Goal: Task Accomplishment & Management: Use online tool/utility

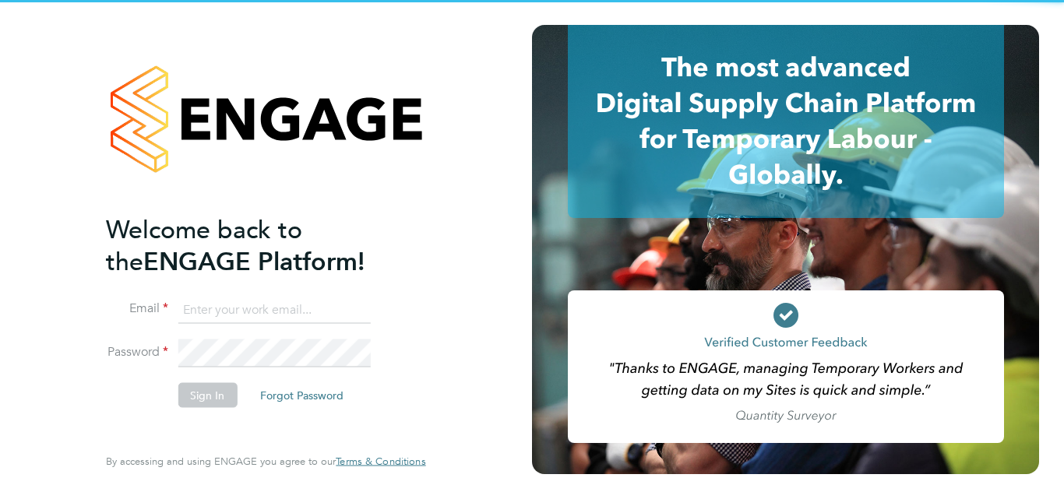
type input "nicola.wilson@linearrecruitment.co.uk"
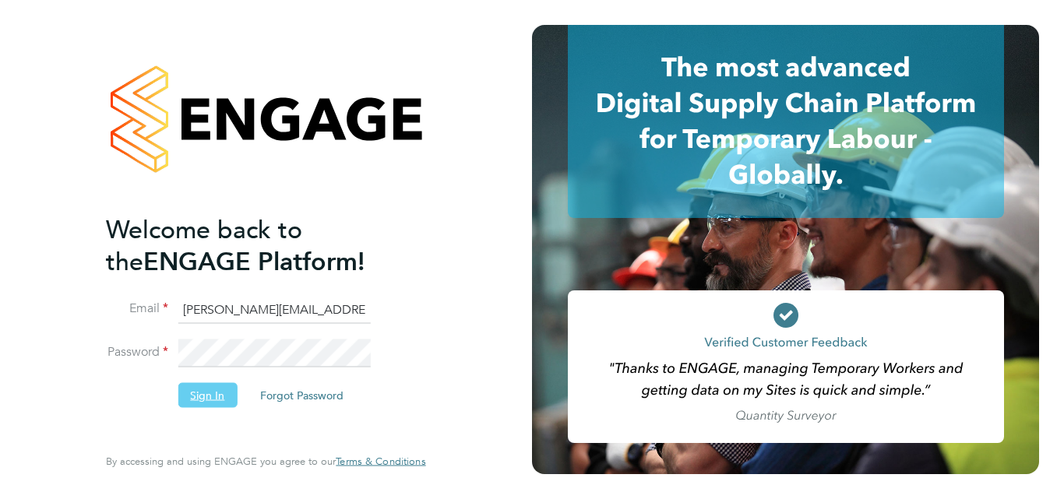
click at [213, 391] on button "Sign In" at bounding box center [207, 394] width 59 height 25
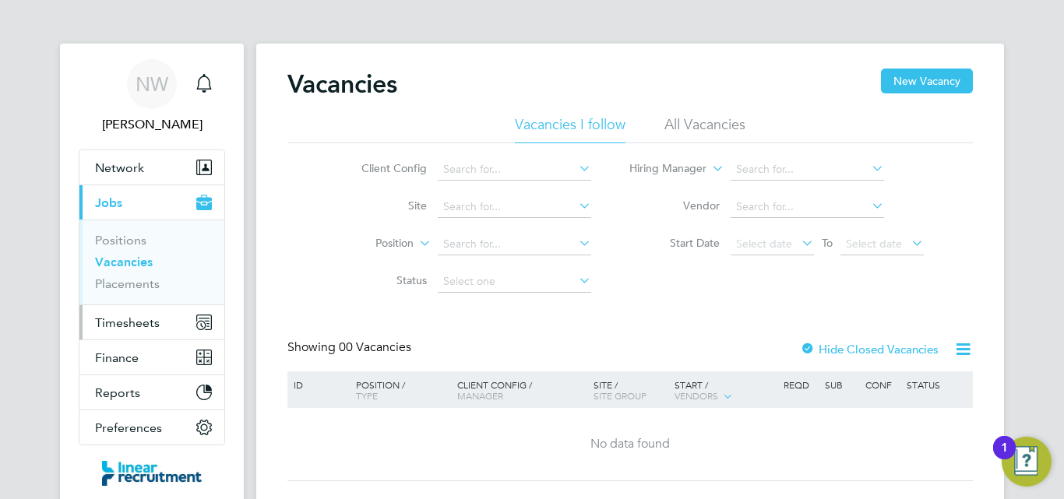
click at [149, 322] on span "Timesheets" at bounding box center [127, 322] width 65 height 15
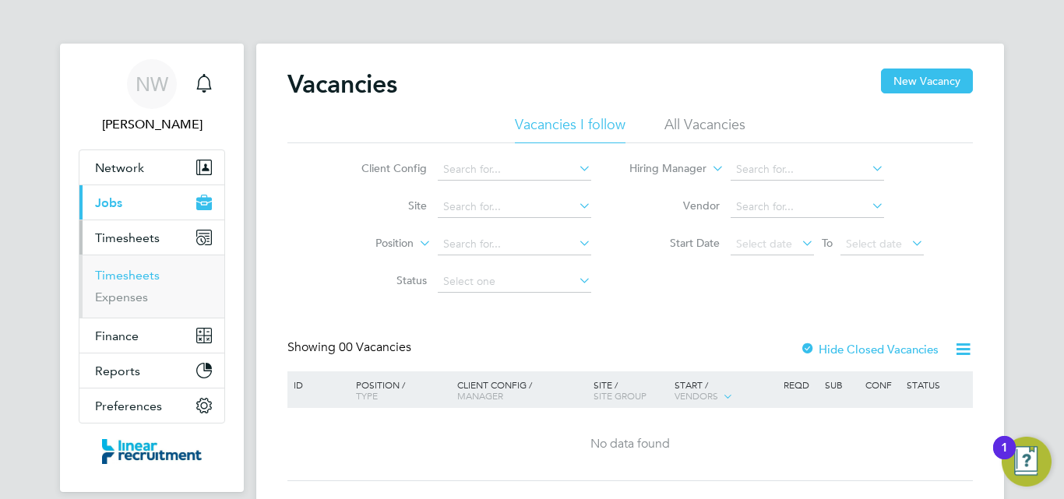
click at [152, 268] on link "Timesheets" at bounding box center [127, 275] width 65 height 15
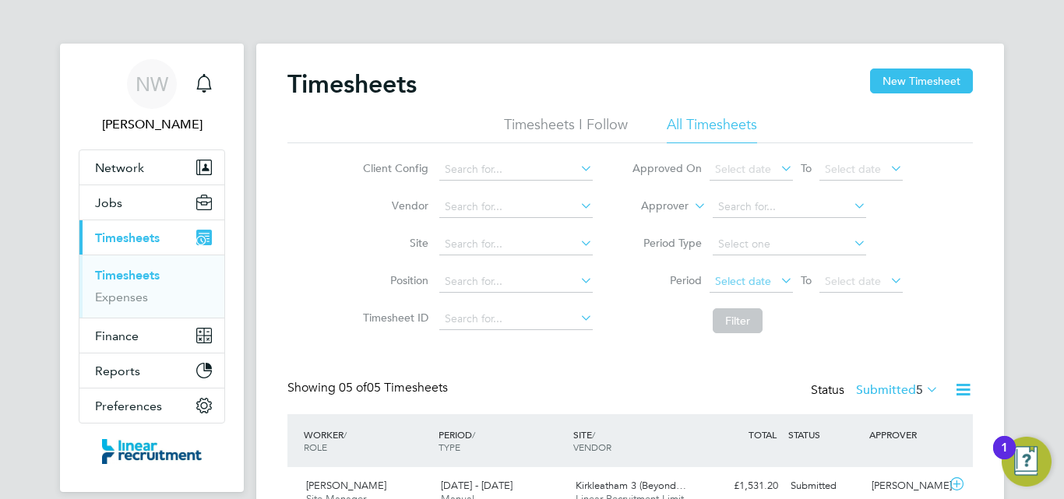
click at [725, 276] on span "Select date" at bounding box center [743, 281] width 56 height 14
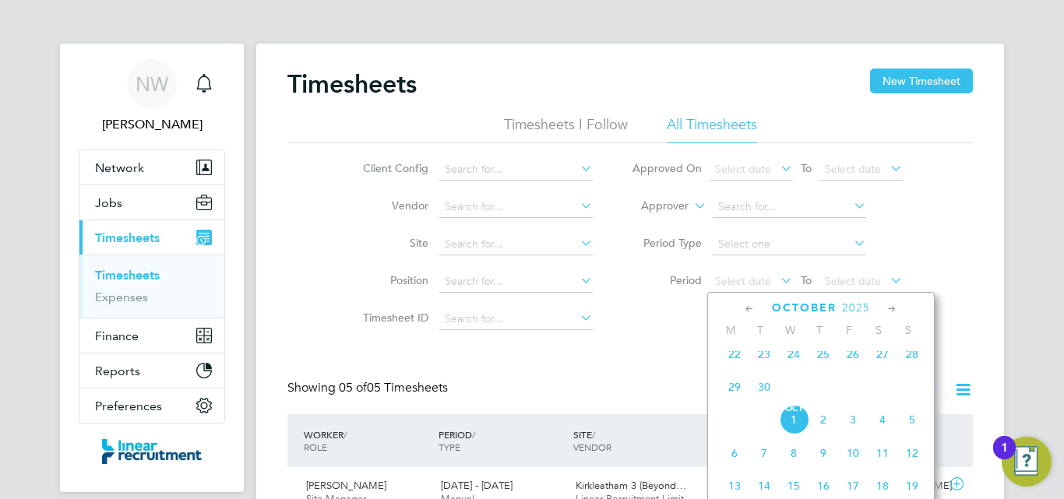
click at [733, 363] on span "22" at bounding box center [734, 354] width 30 height 30
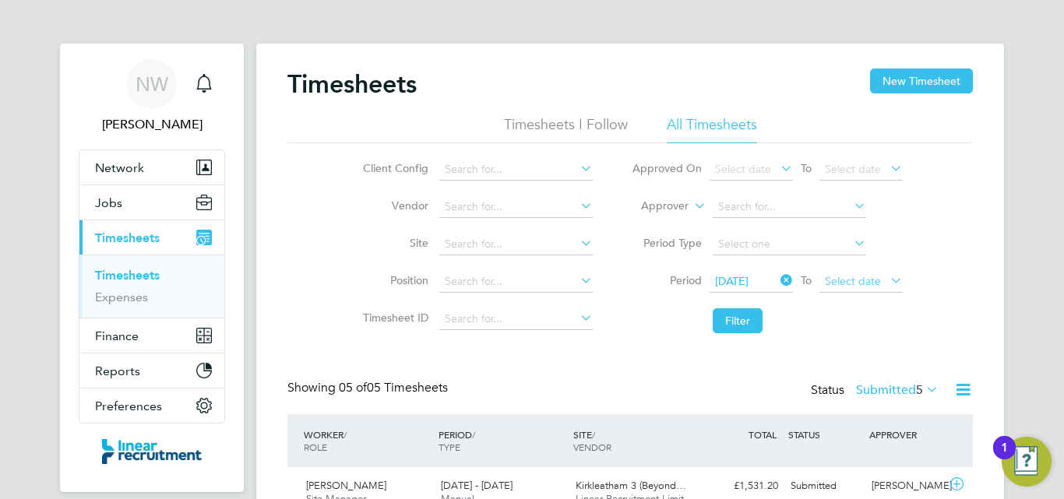
click at [850, 274] on span "Select date" at bounding box center [853, 281] width 56 height 14
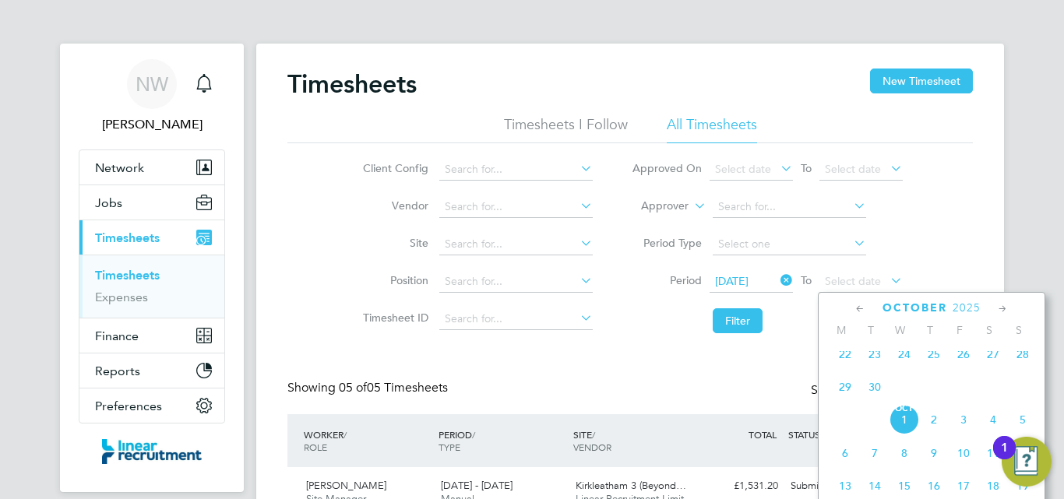
click at [1019, 362] on span "28" at bounding box center [1023, 354] width 30 height 30
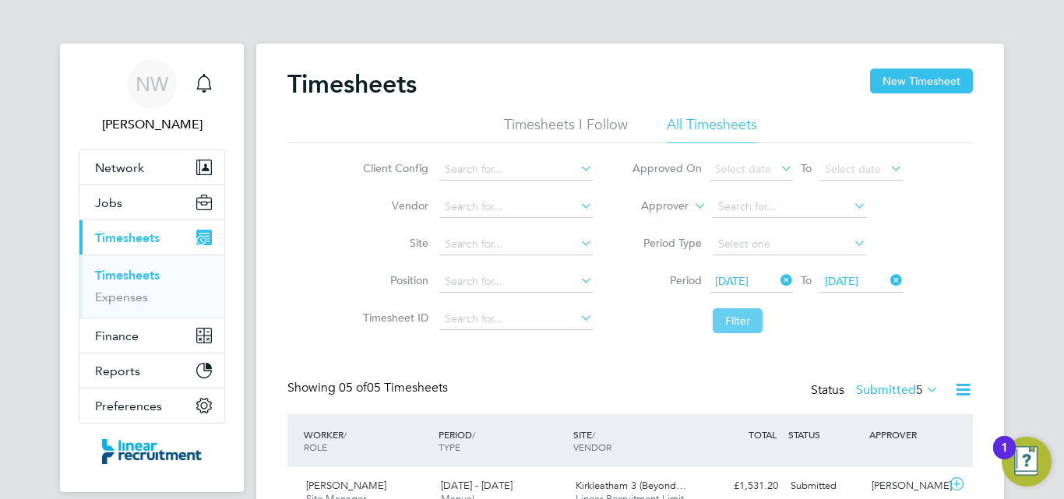
click at [741, 323] on button "Filter" at bounding box center [737, 320] width 50 height 25
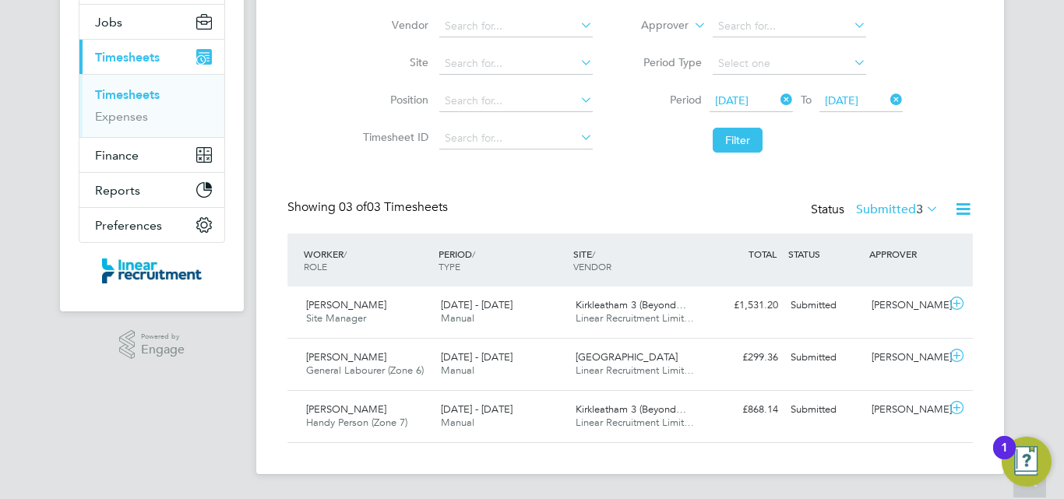
click at [909, 211] on label "Submitted 3" at bounding box center [897, 210] width 83 height 16
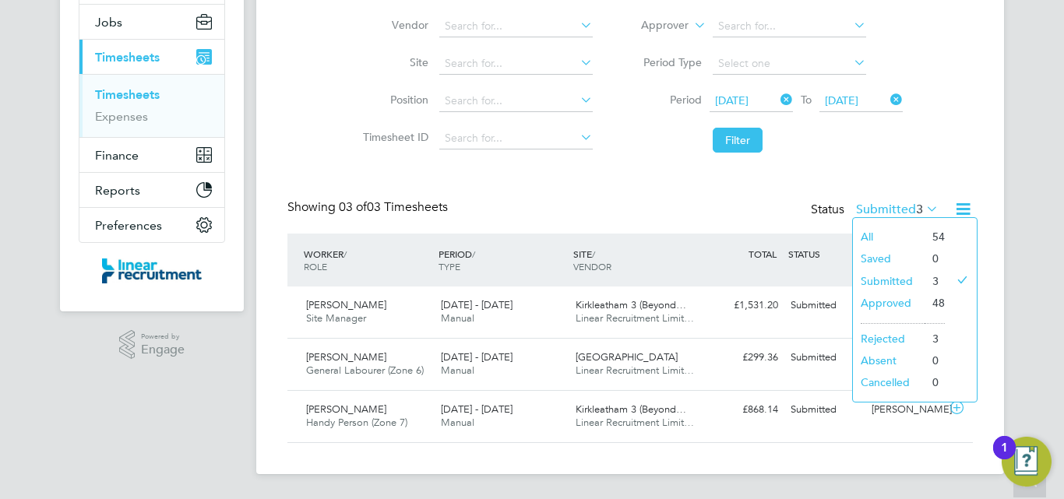
click at [902, 298] on li "Approved" at bounding box center [889, 303] width 72 height 22
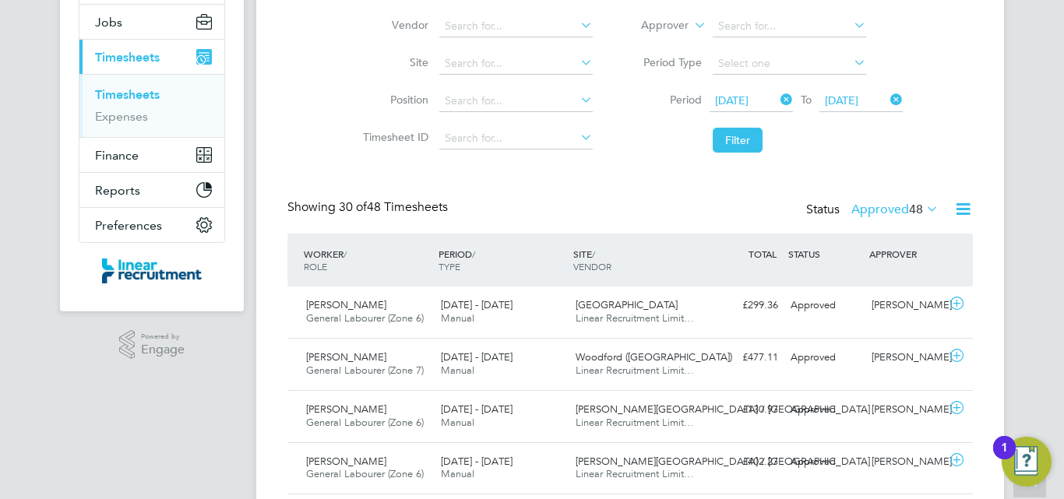
click at [964, 206] on icon at bounding box center [962, 208] width 19 height 19
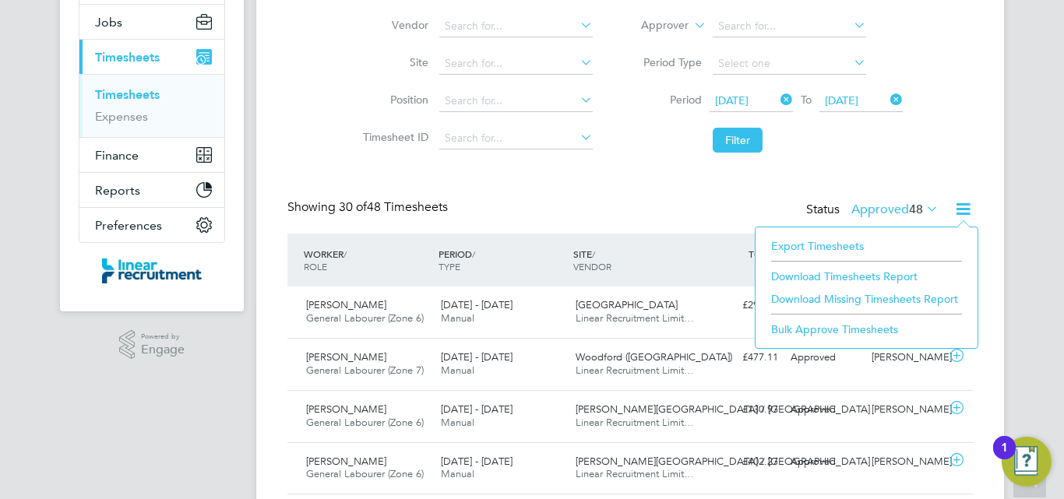
click at [829, 273] on li "Download Timesheets Report" at bounding box center [866, 277] width 206 height 22
